Goal: Task Accomplishment & Management: Use online tool/utility

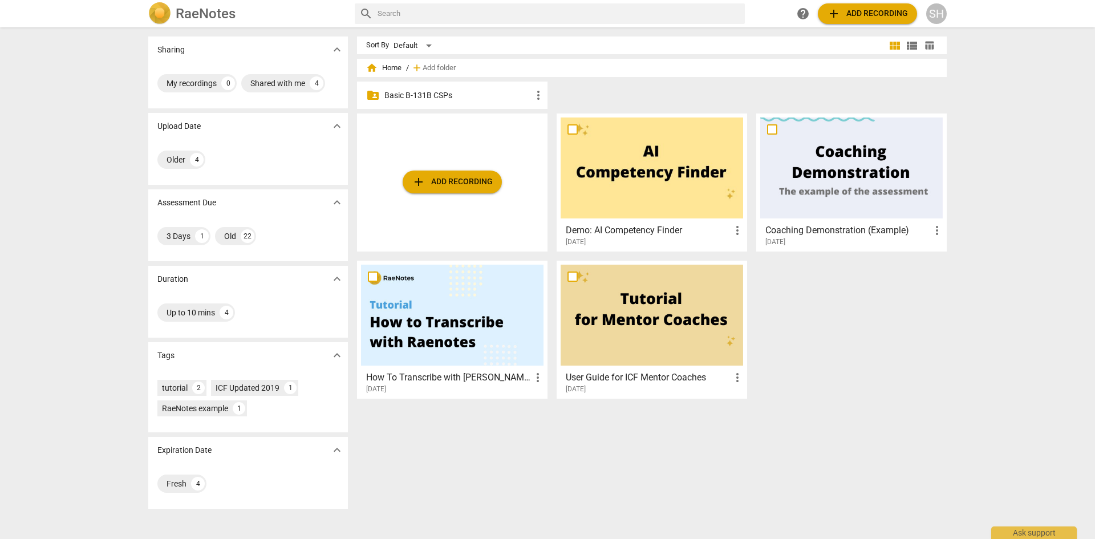
click at [429, 90] on p "Basic B-131B CSPs" at bounding box center [457, 96] width 147 height 12
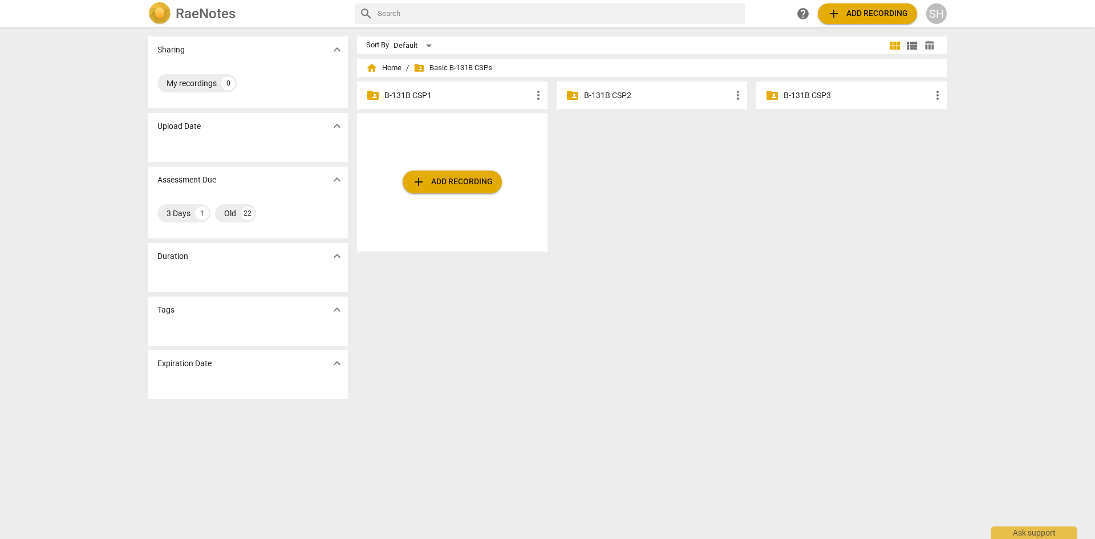
click at [414, 91] on p "B-131B CSP1" at bounding box center [457, 96] width 147 height 12
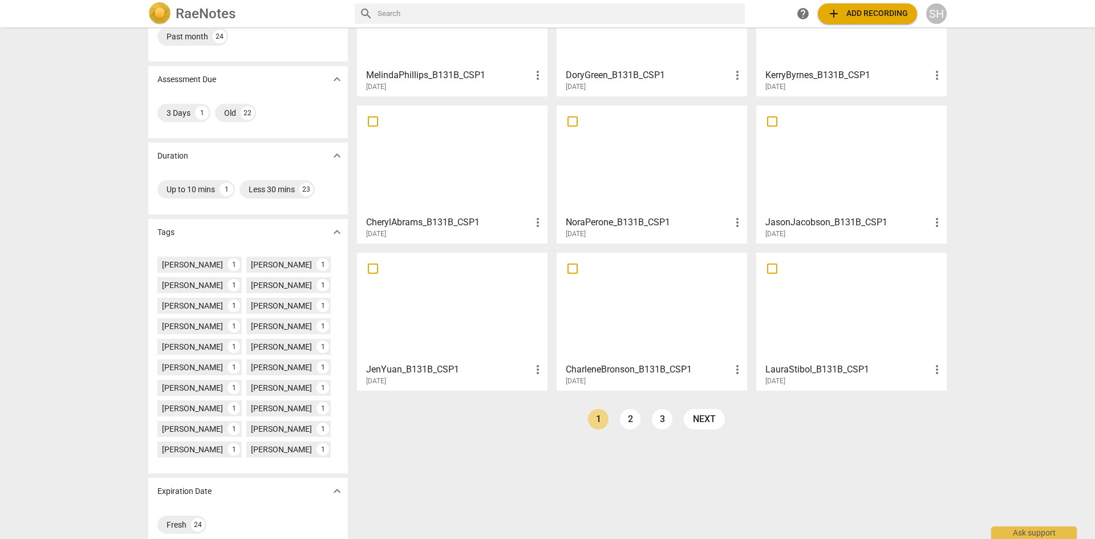
scroll to position [139, 0]
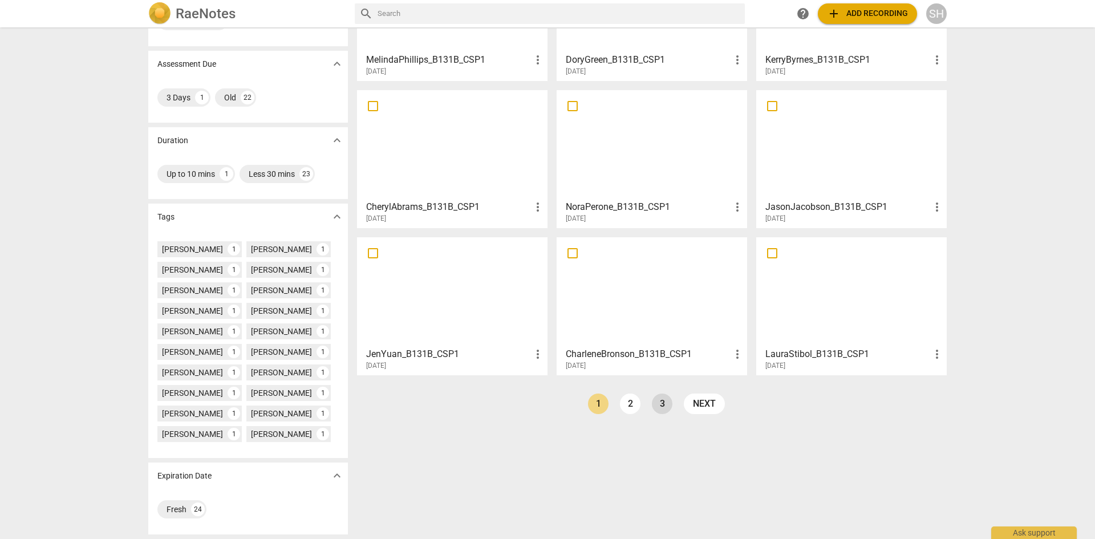
click at [660, 397] on link "3" at bounding box center [662, 403] width 21 height 21
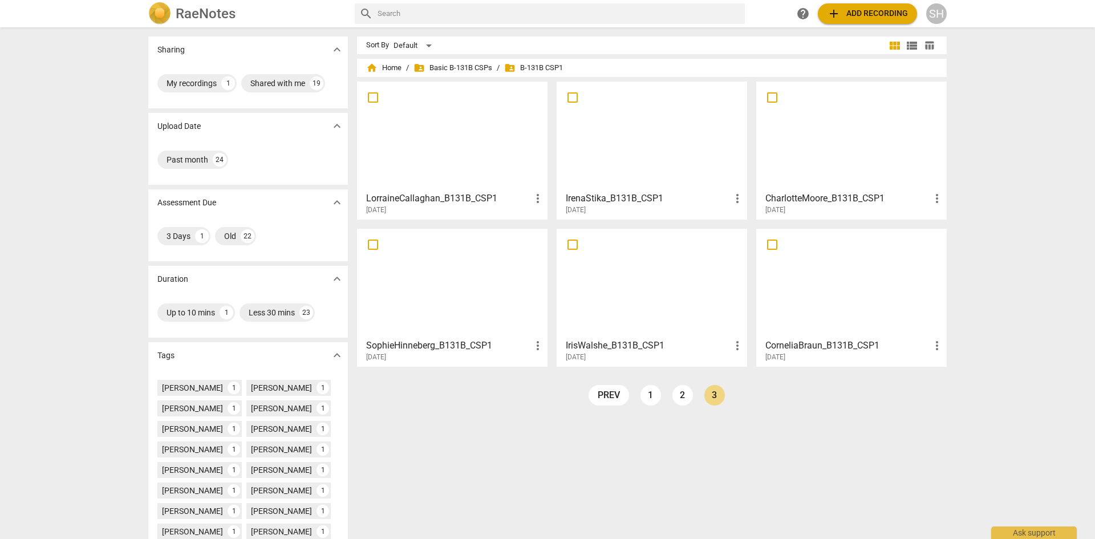
click at [425, 344] on h3 "SophieHinneberg_B131B_CSP1" at bounding box center [448, 346] width 165 height 14
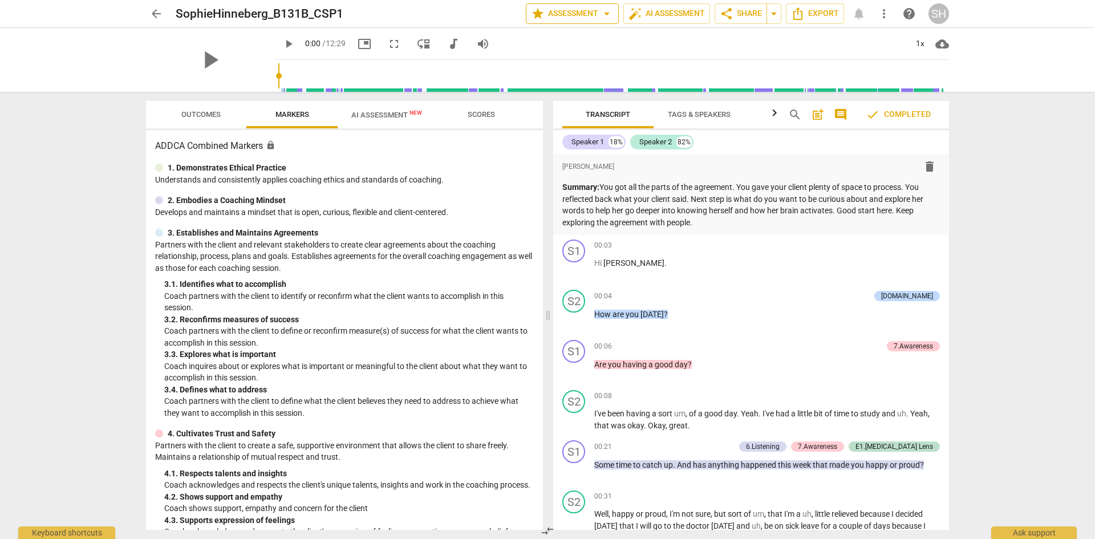
click at [567, 9] on span "star Assessment arrow_drop_down" at bounding box center [572, 14] width 83 height 14
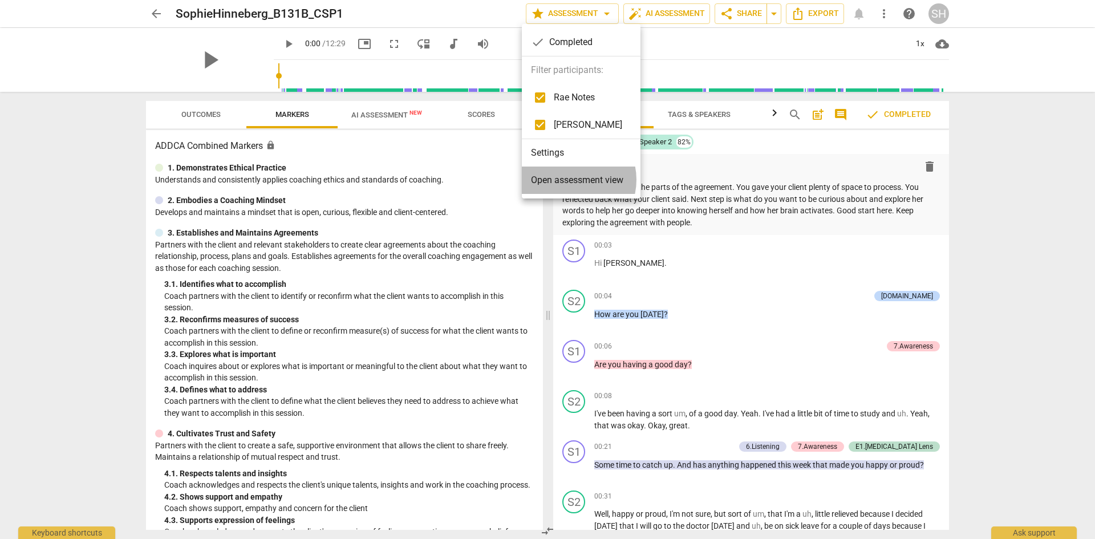
click at [569, 180] on span "Open assessment view" at bounding box center [577, 180] width 92 height 14
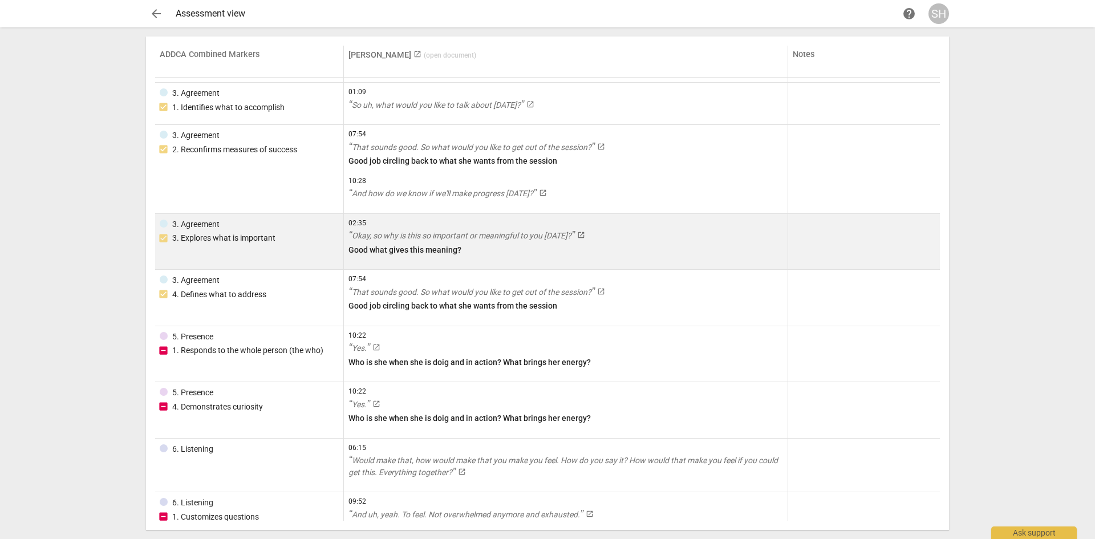
scroll to position [57, 0]
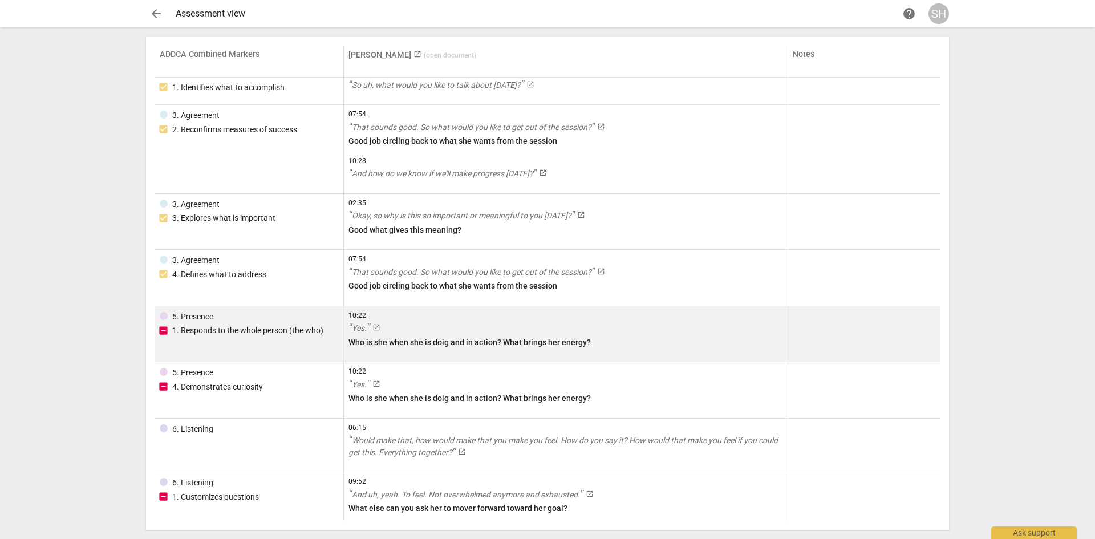
click at [160, 328] on input "checkbox" at bounding box center [162, 329] width 11 height 11
click at [181, 328] on div "1. Responds to the whole person (the who)" at bounding box center [247, 330] width 151 height 12
click at [160, 330] on input "checkbox" at bounding box center [162, 329] width 11 height 11
checkbox input "true"
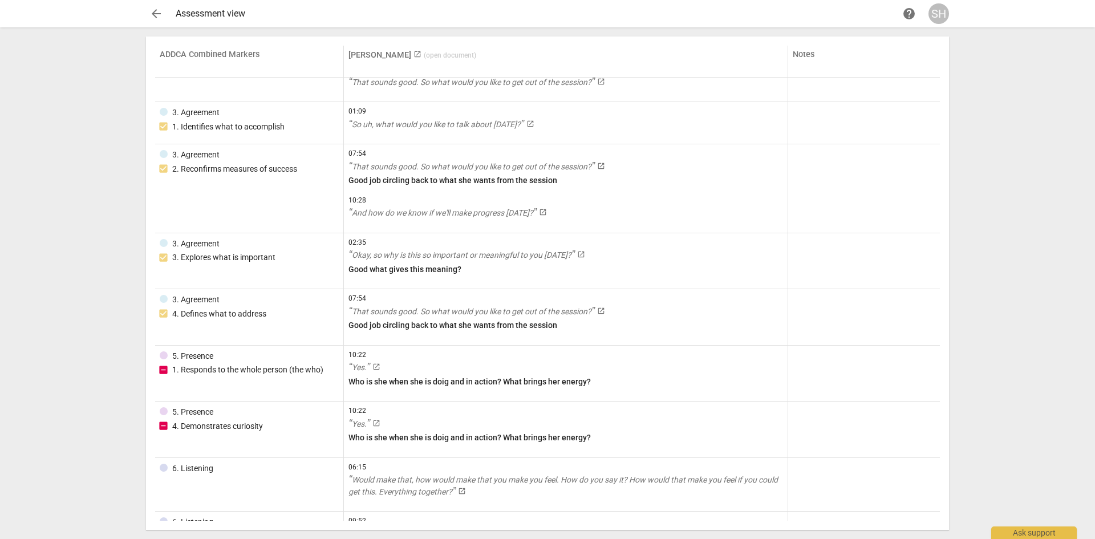
scroll to position [0, 0]
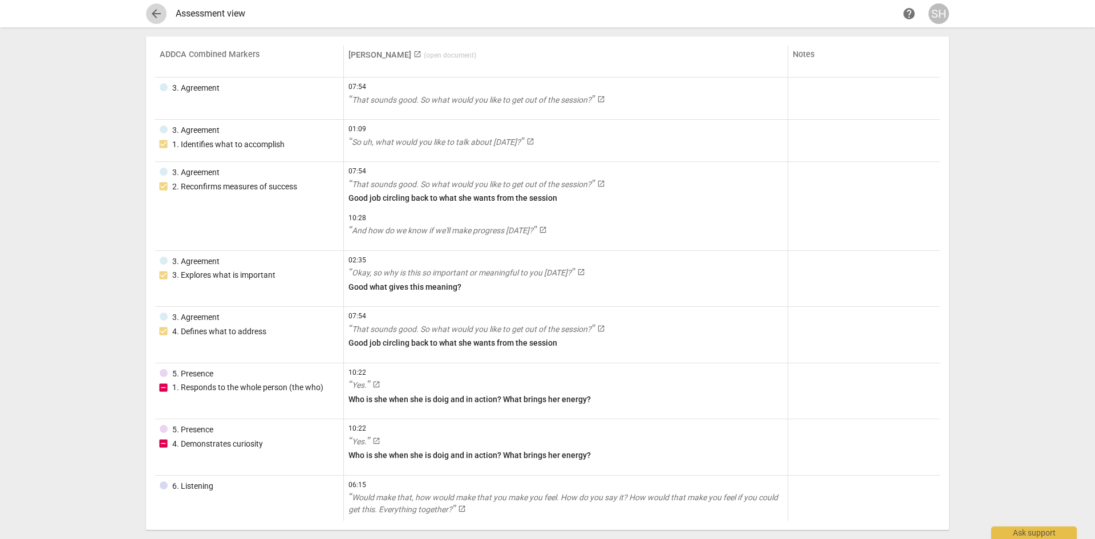
click at [163, 18] on span "arrow_back" at bounding box center [156, 14] width 21 height 14
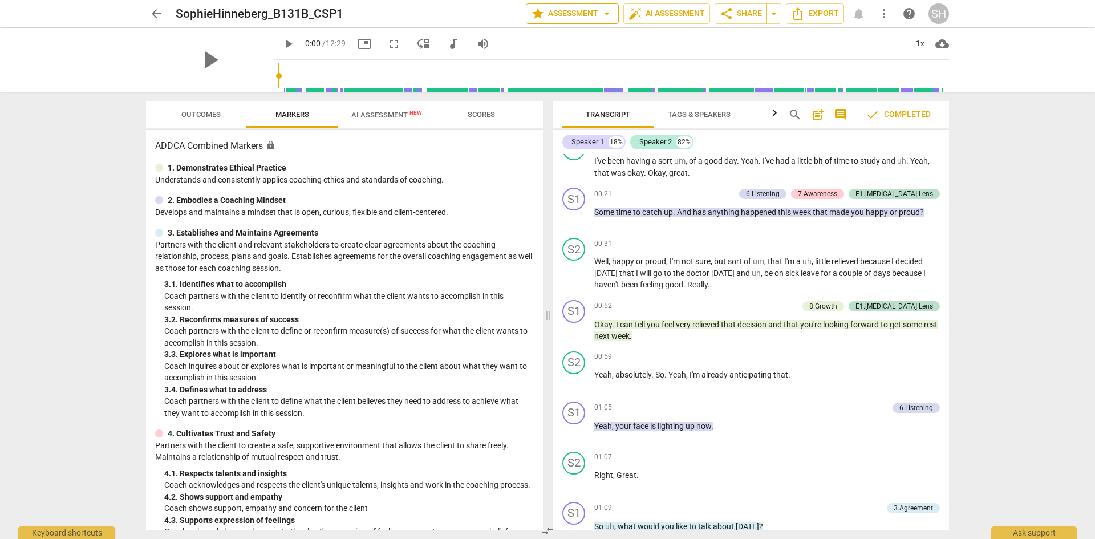
click at [549, 9] on span "star Assessment arrow_drop_down" at bounding box center [572, 14] width 83 height 14
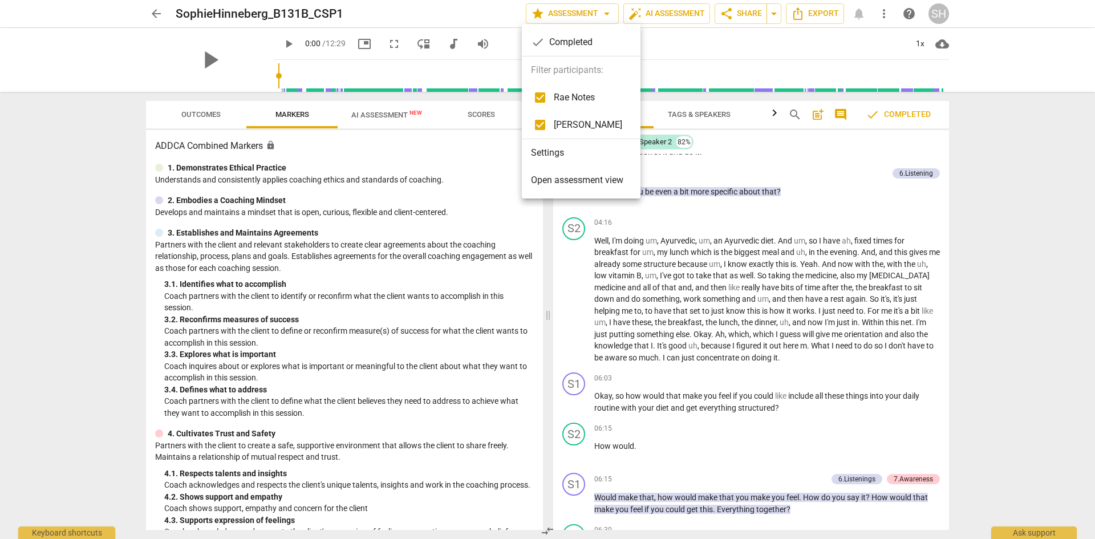
click at [565, 179] on span "Open assessment view" at bounding box center [577, 180] width 92 height 14
